Goal: Task Accomplishment & Management: Manage account settings

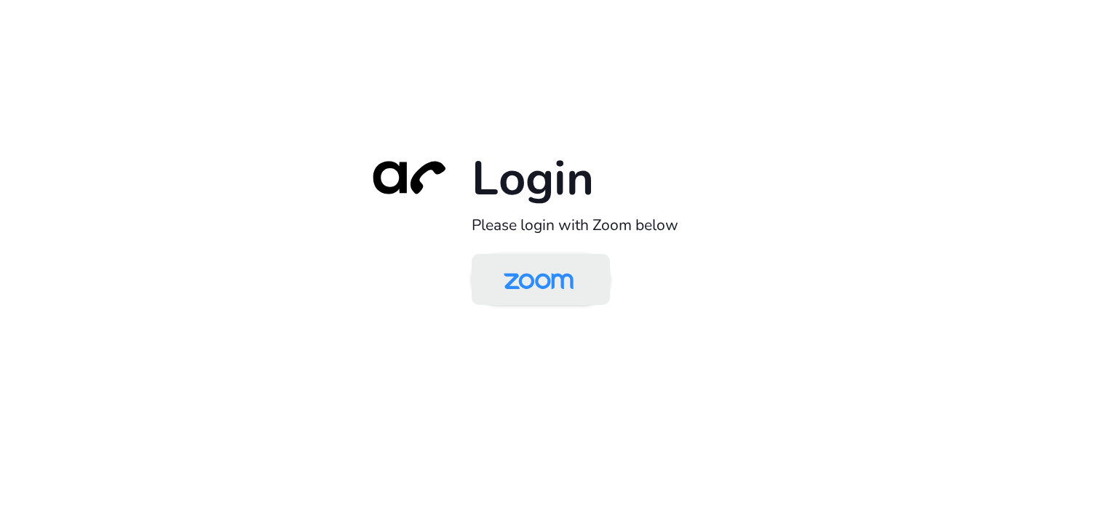
click at [536, 291] on img at bounding box center [538, 280] width 100 height 47
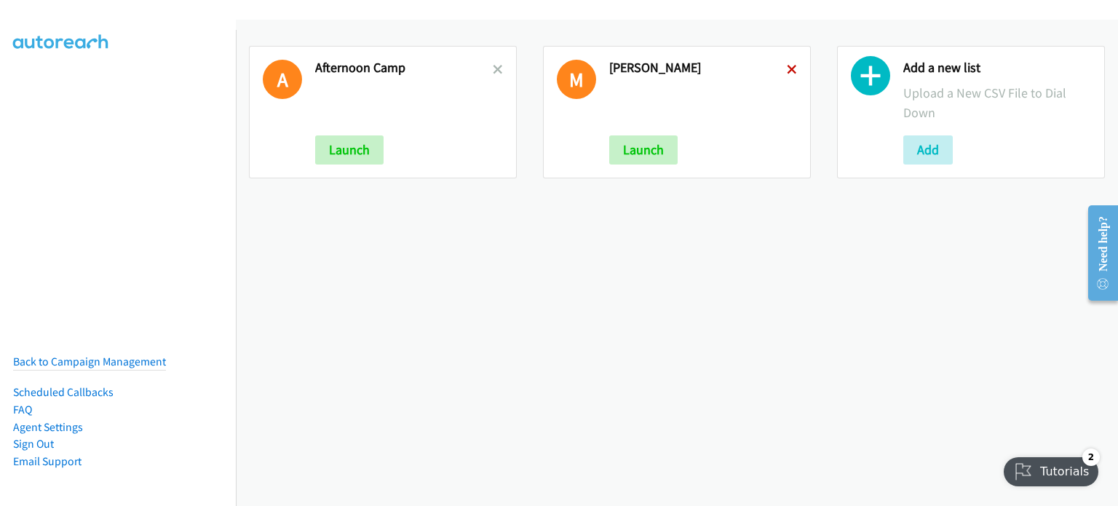
click at [787, 66] on icon at bounding box center [792, 70] width 10 height 10
